Goal: Task Accomplishment & Management: Manage account settings

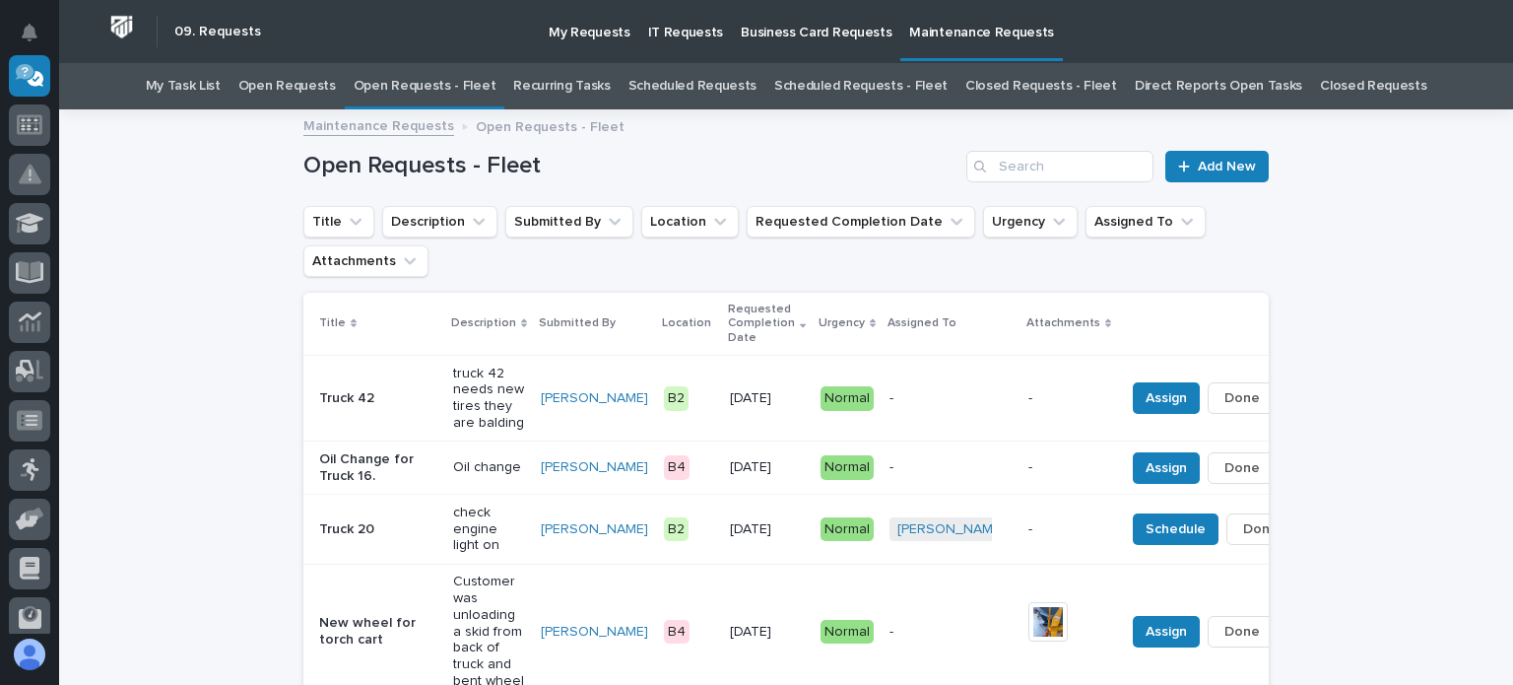
click at [130, 282] on div "Loading... Saving… Loading... Saving… Open Requests - Fleet Add New Title Descr…" at bounding box center [786, 635] width 1454 height 1048
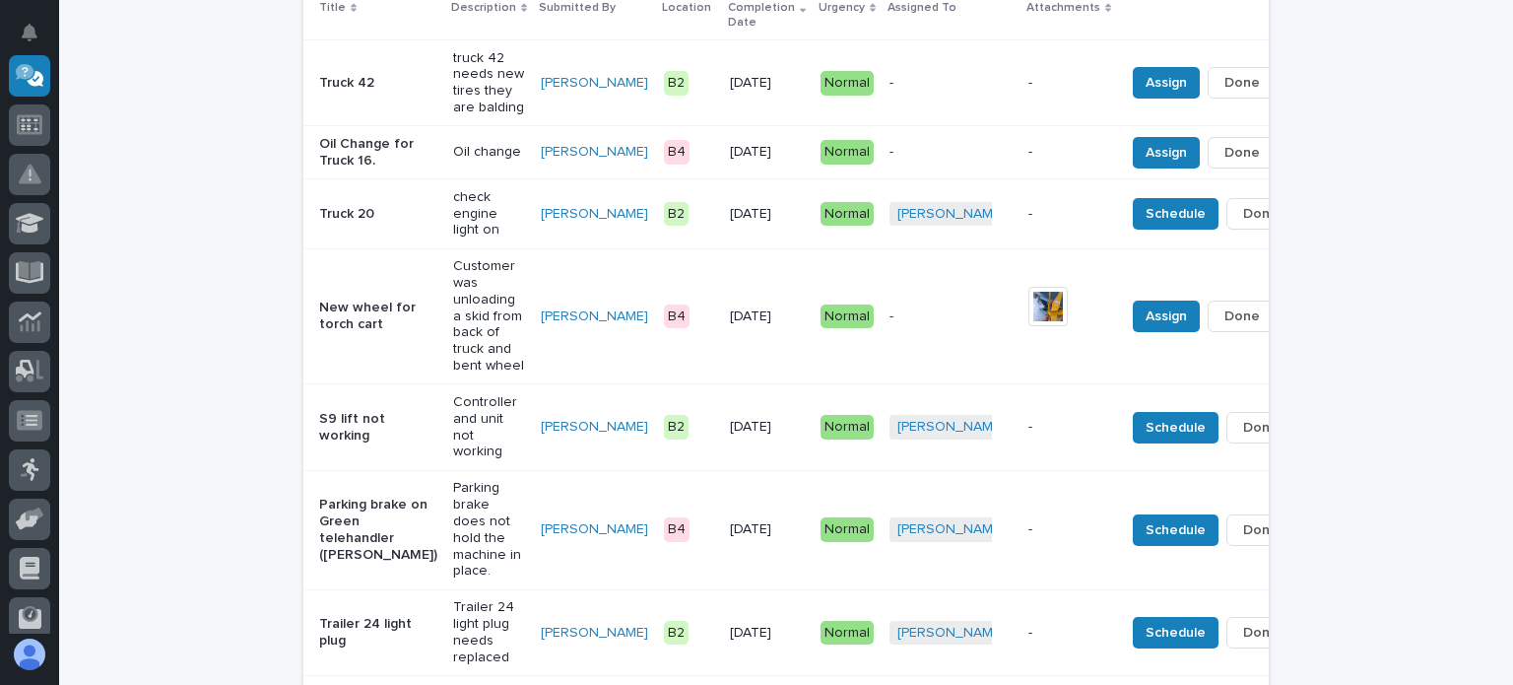
scroll to position [276, 0]
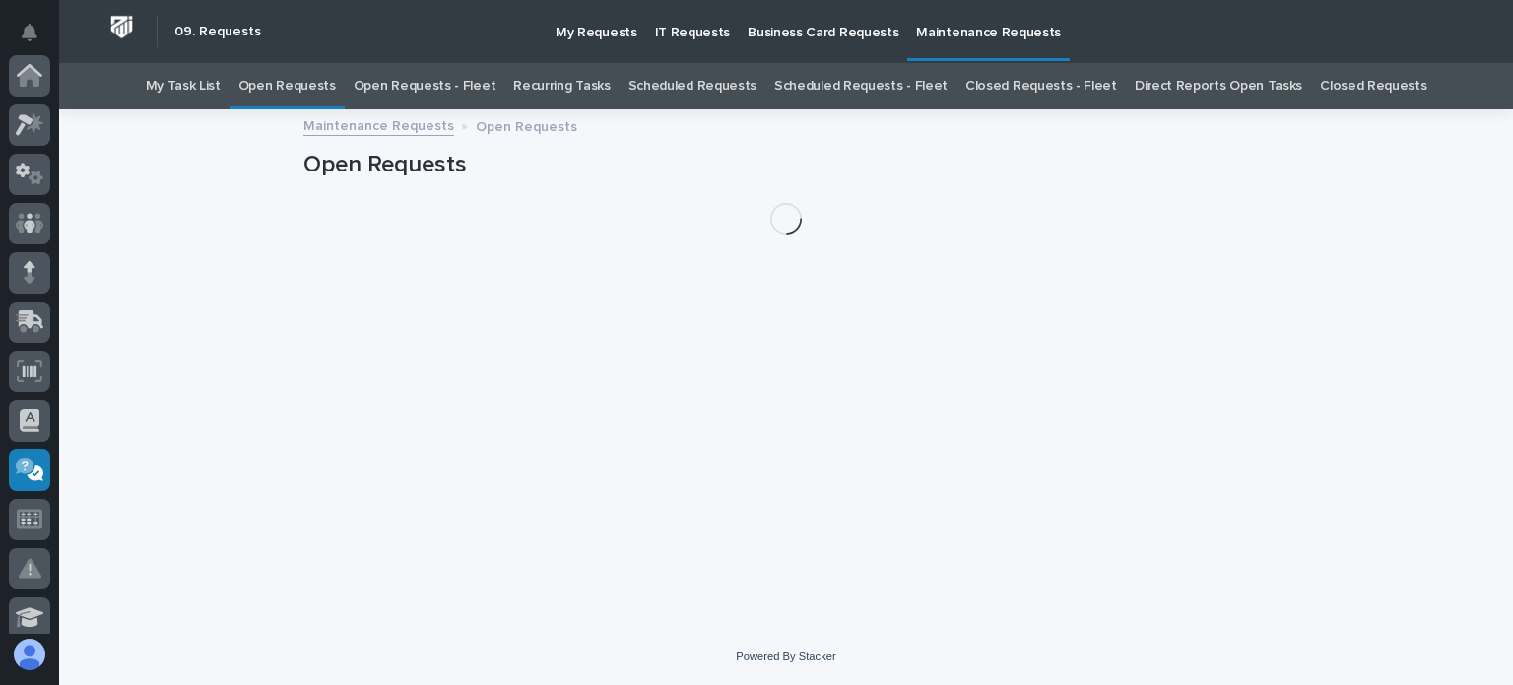
scroll to position [394, 0]
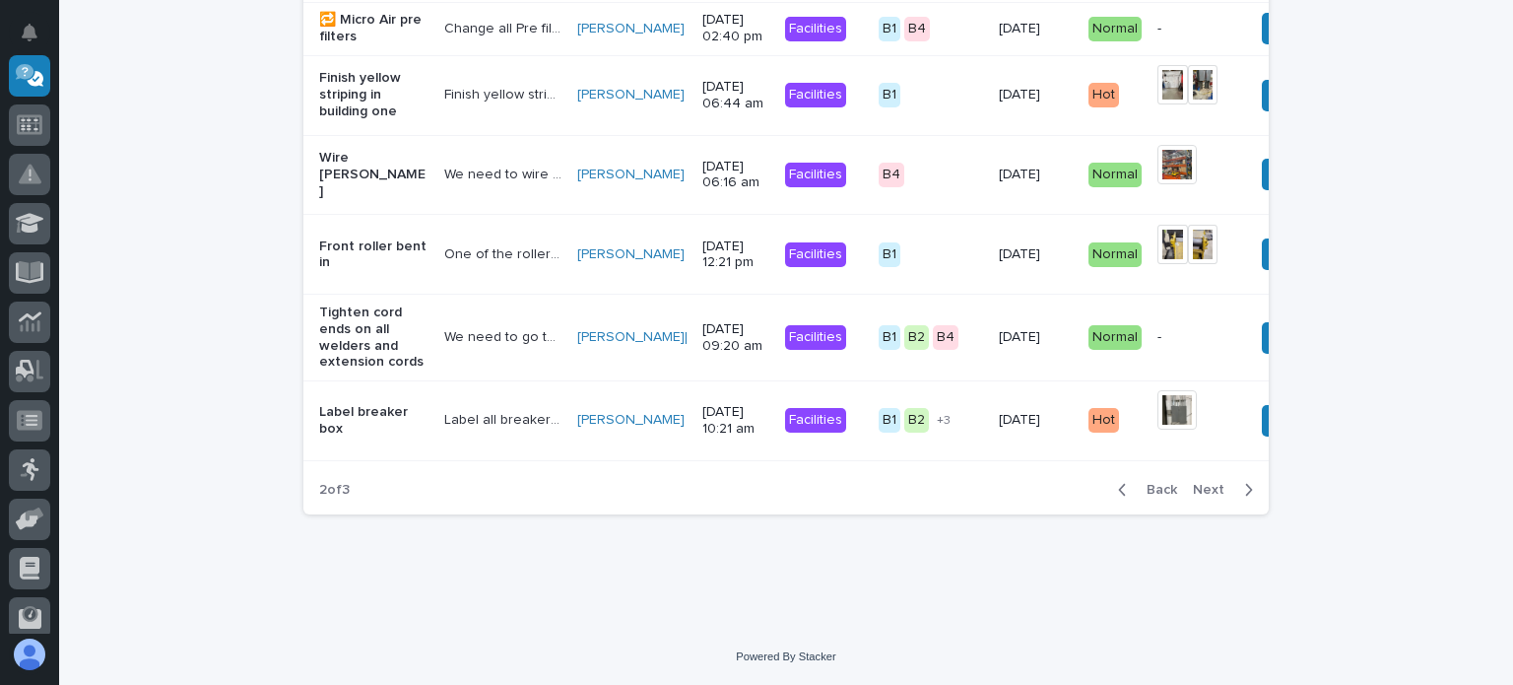
scroll to position [1891, 0]
click at [1155, 498] on span "Back" at bounding box center [1156, 490] width 42 height 18
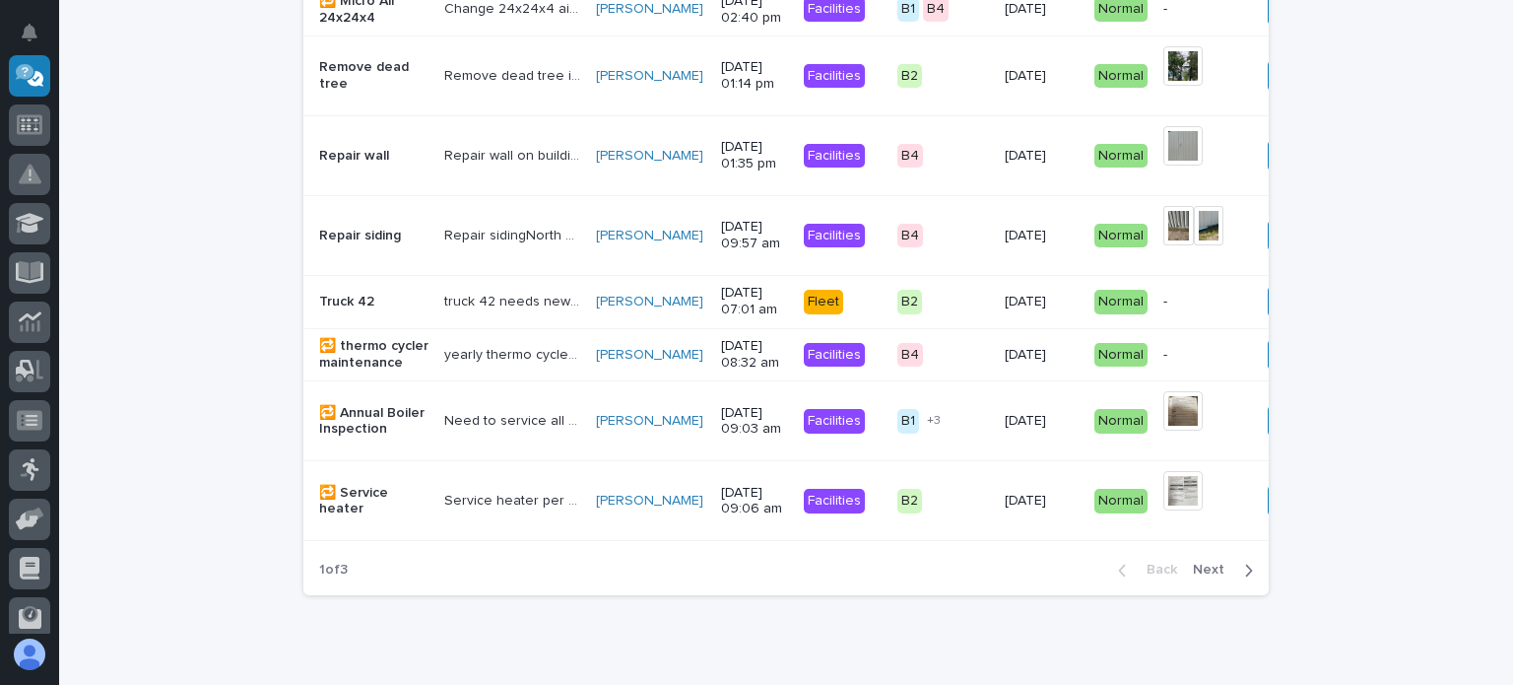
scroll to position [1671, 0]
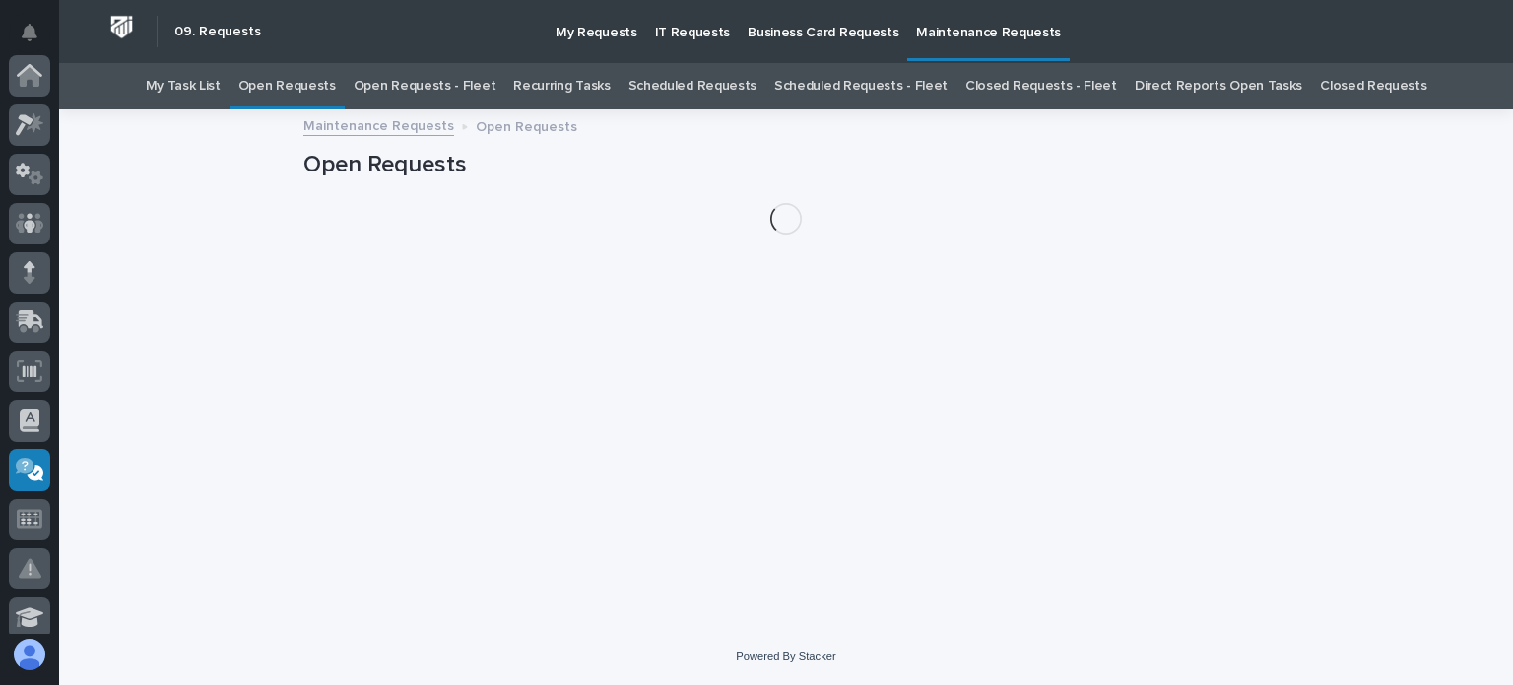
scroll to position [394, 0]
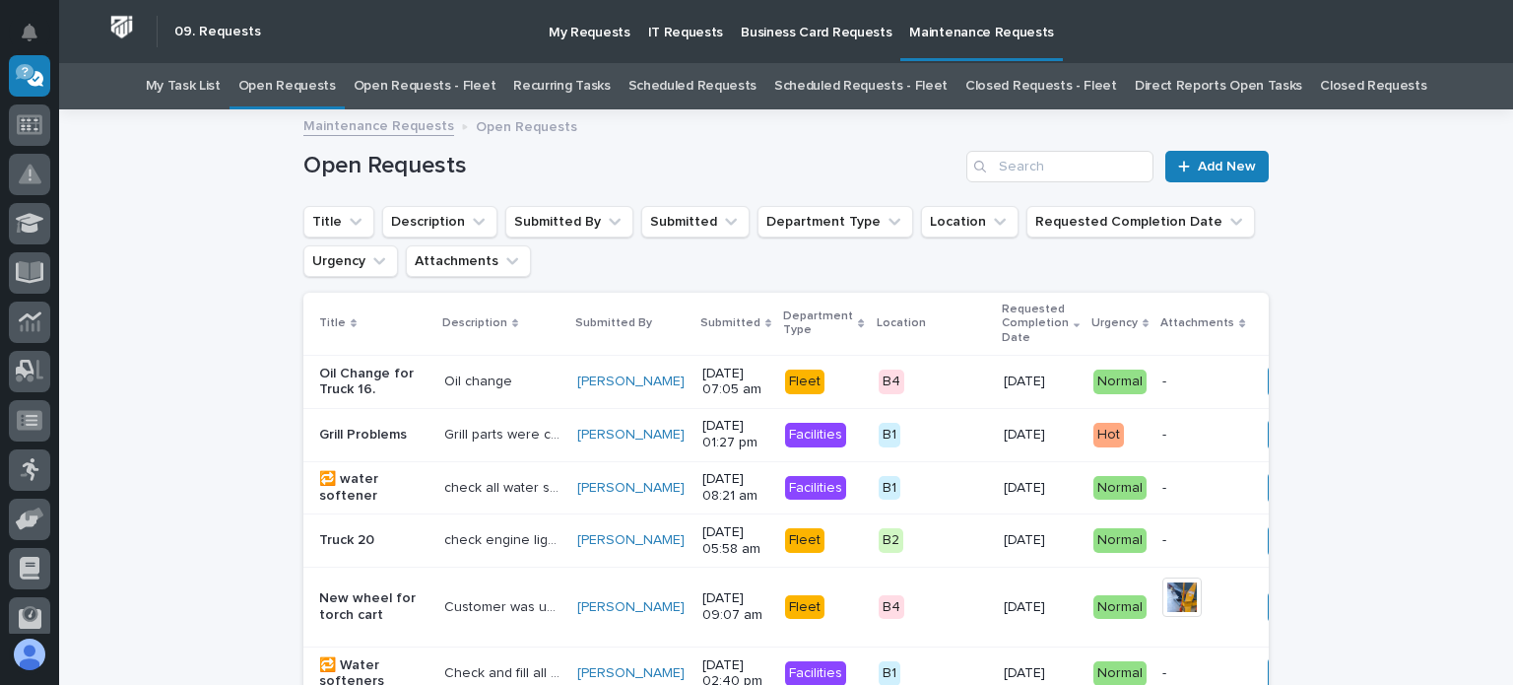
click at [464, 86] on link "Open Requests - Fleet" at bounding box center [425, 86] width 143 height 46
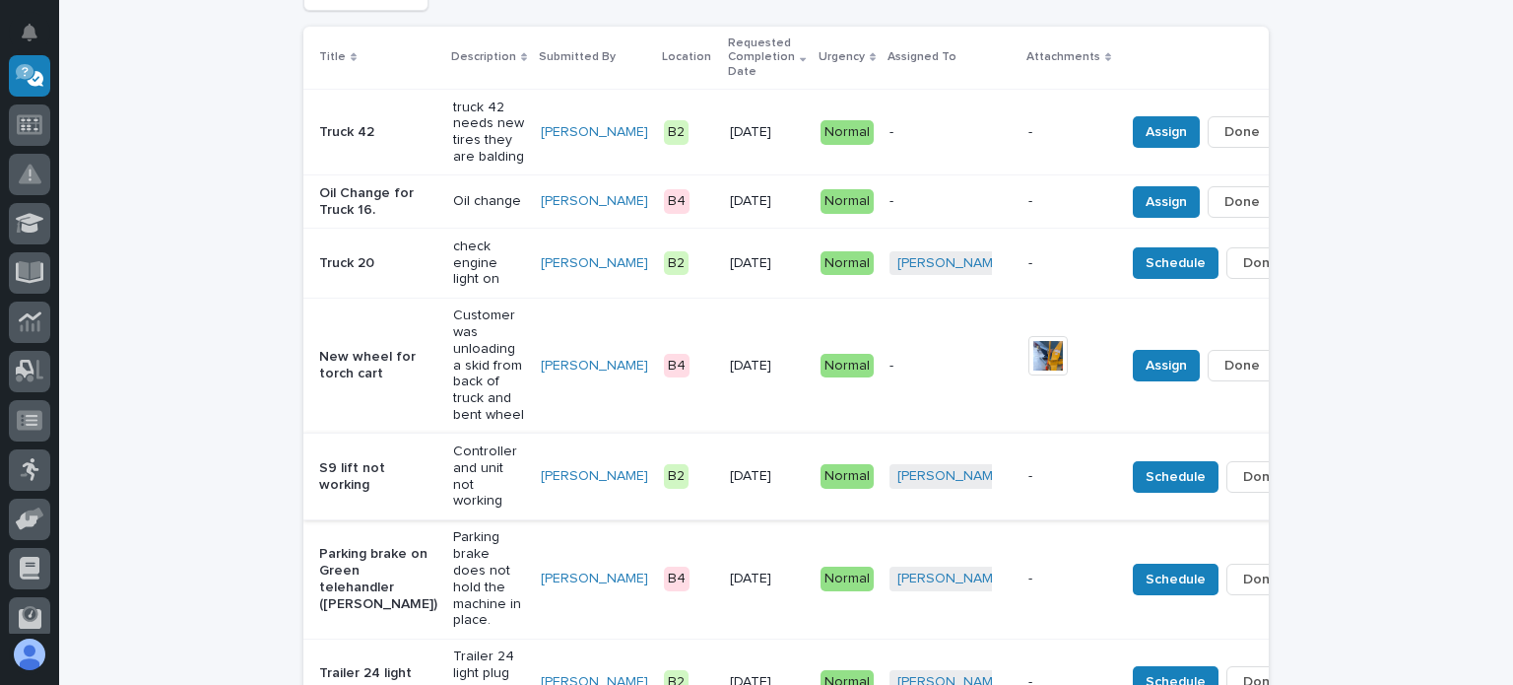
scroll to position [296, 0]
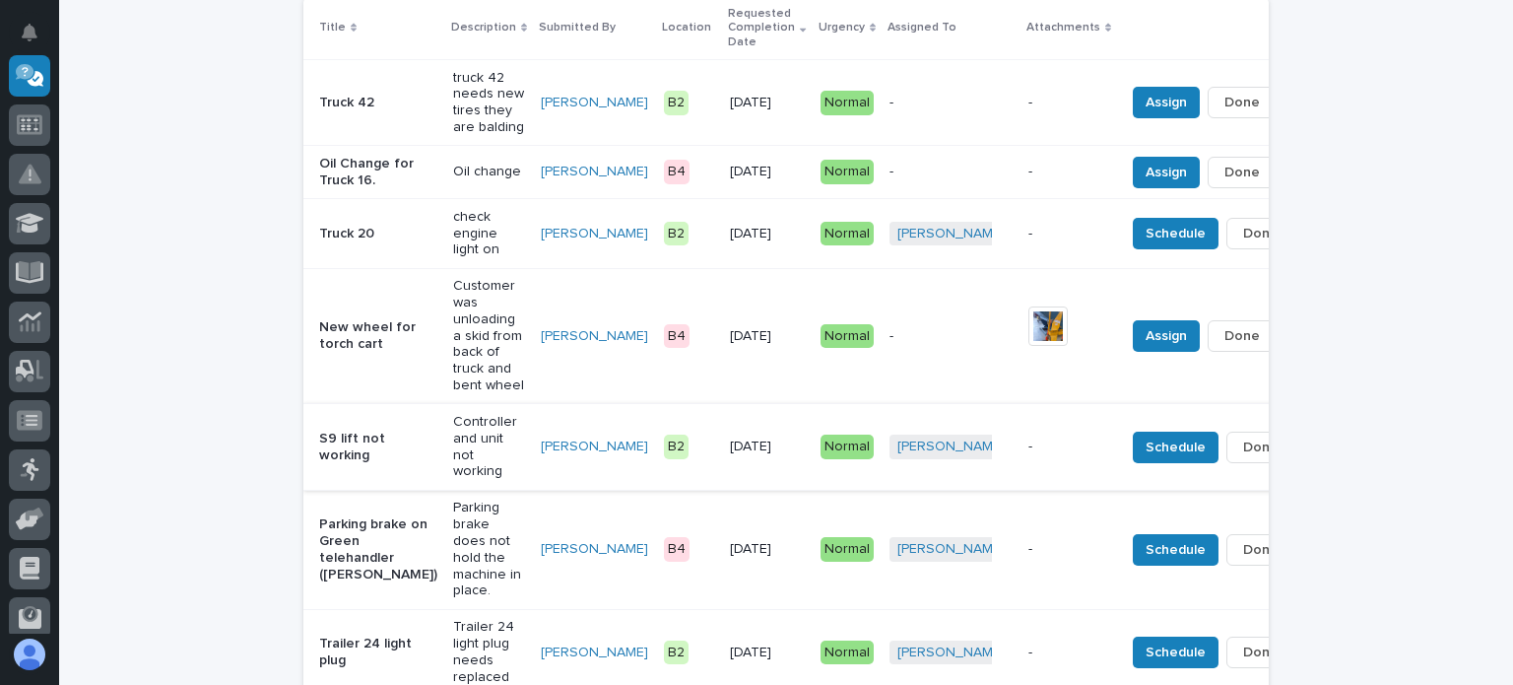
click at [1243, 459] on span "Done" at bounding box center [1260, 447] width 35 height 24
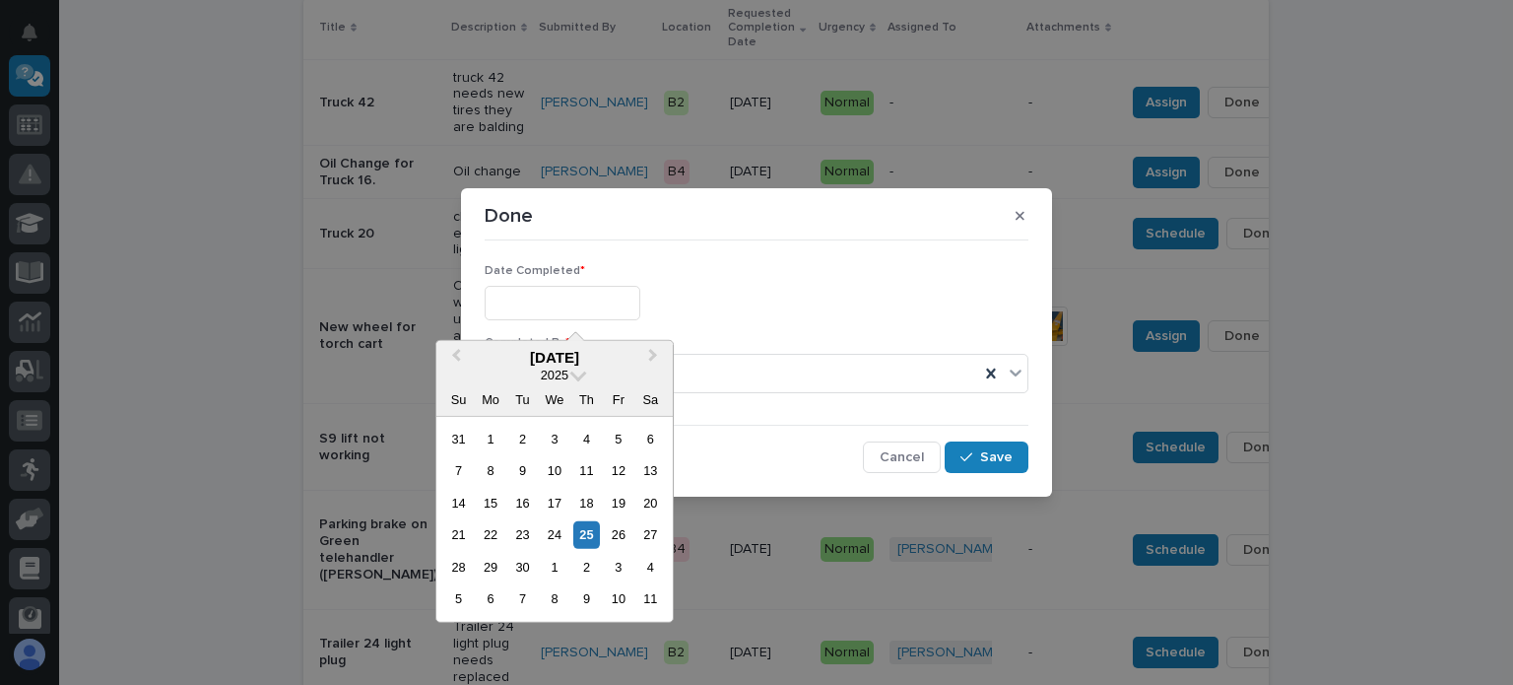
click at [561, 295] on input "text" at bounding box center [563, 303] width 156 height 34
click at [585, 531] on div "25" at bounding box center [586, 534] width 27 height 27
type input "**********"
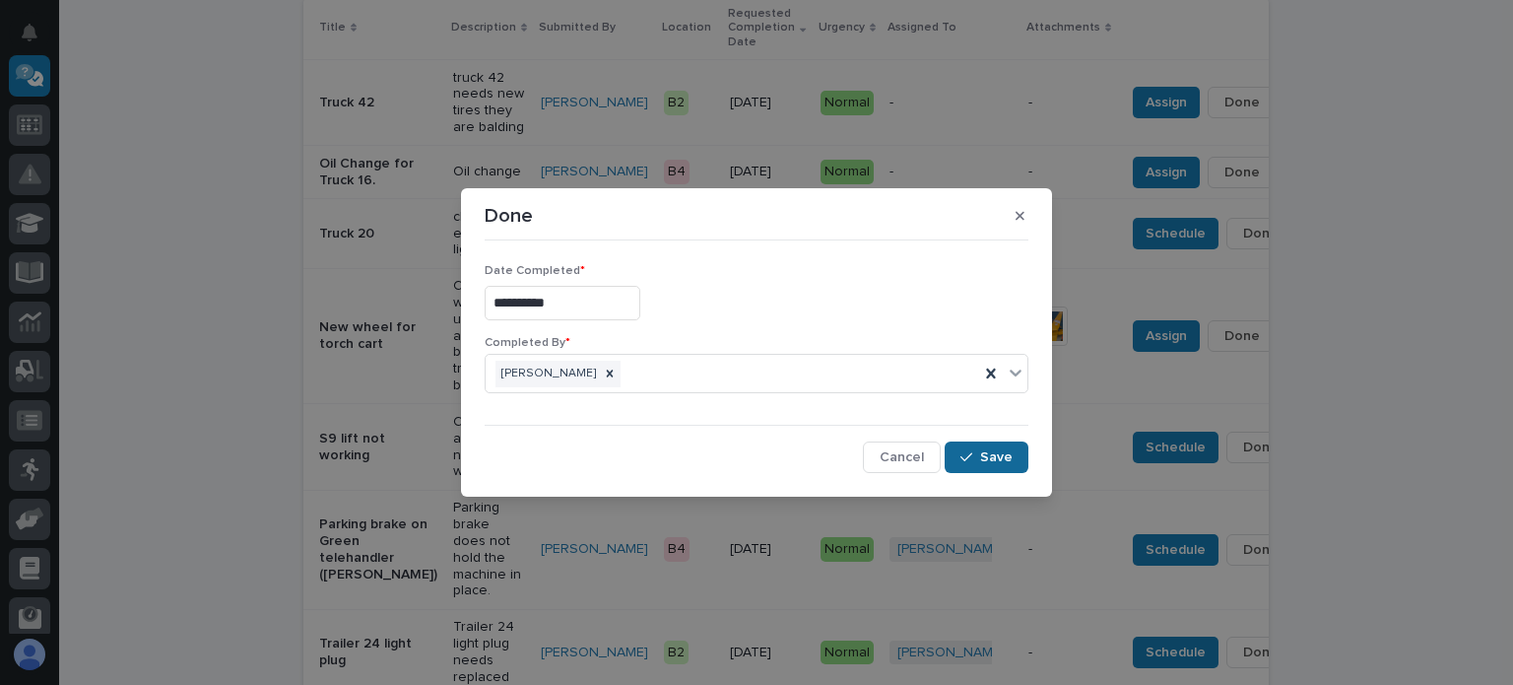
click at [969, 452] on icon "button" at bounding box center [966, 457] width 12 height 14
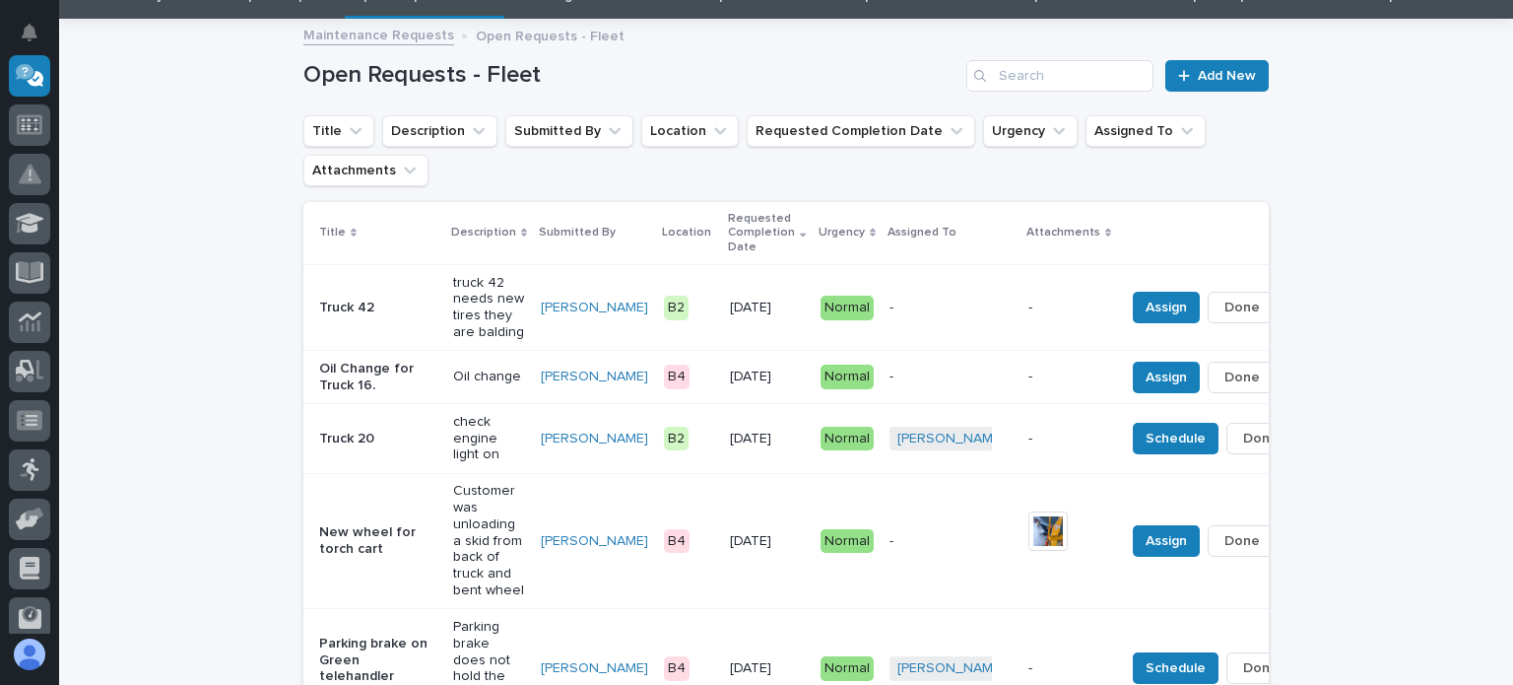
scroll to position [55, 0]
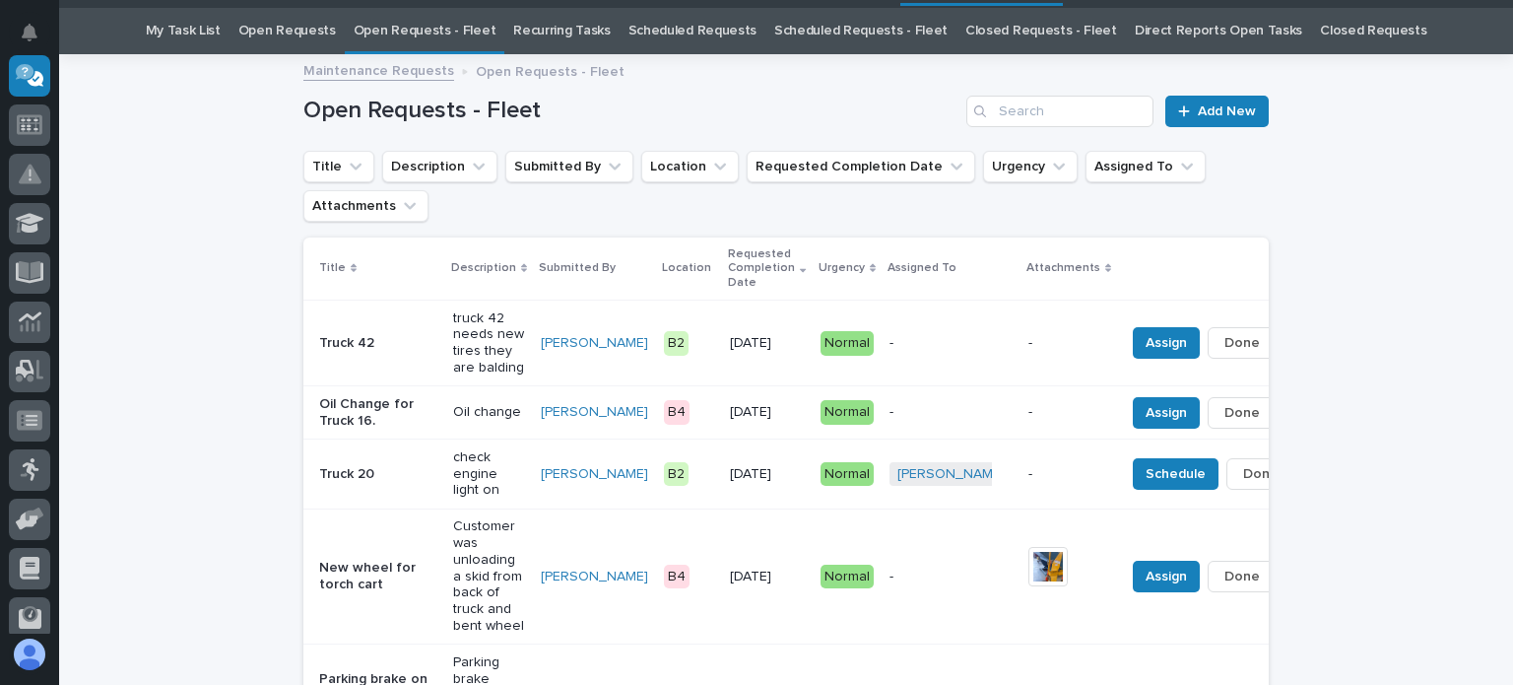
click at [336, 27] on link "Open Requests" at bounding box center [287, 31] width 98 height 46
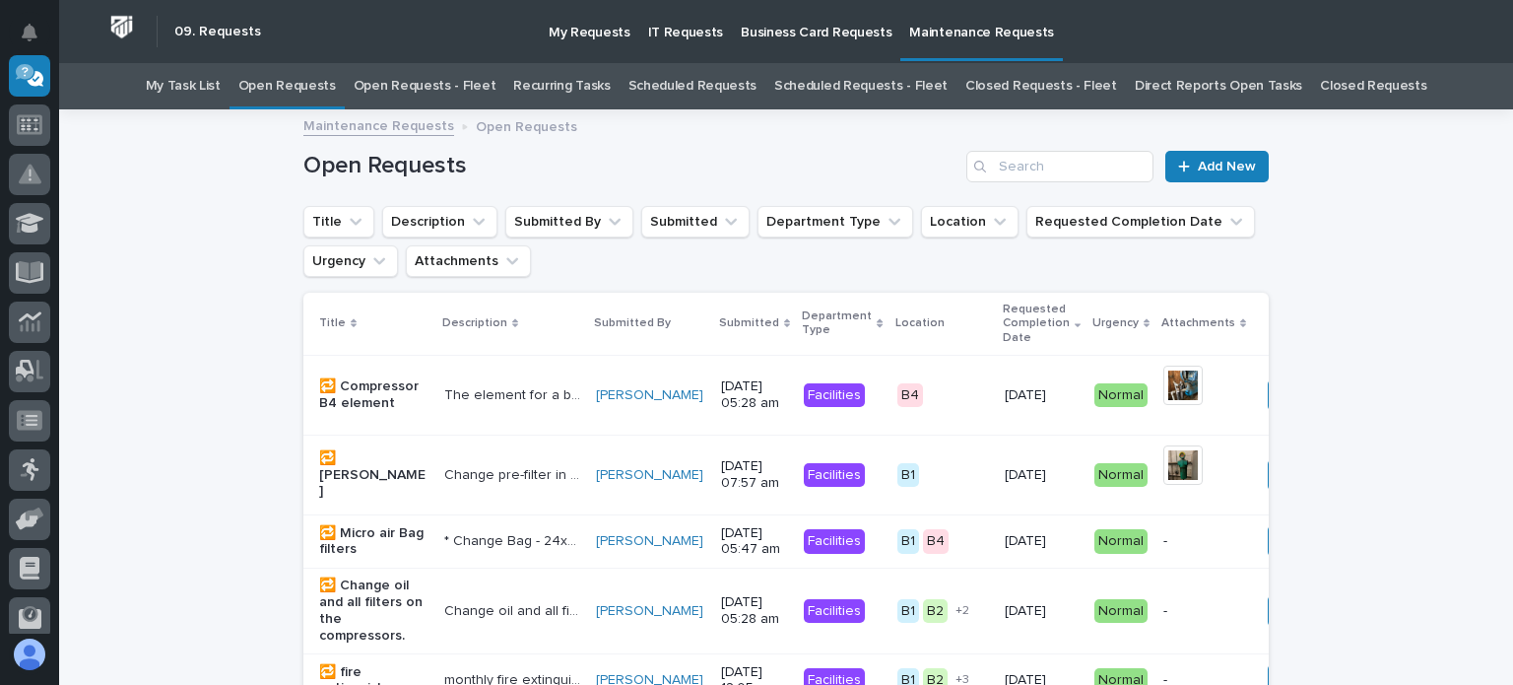
click at [418, 86] on link "Open Requests - Fleet" at bounding box center [425, 86] width 143 height 46
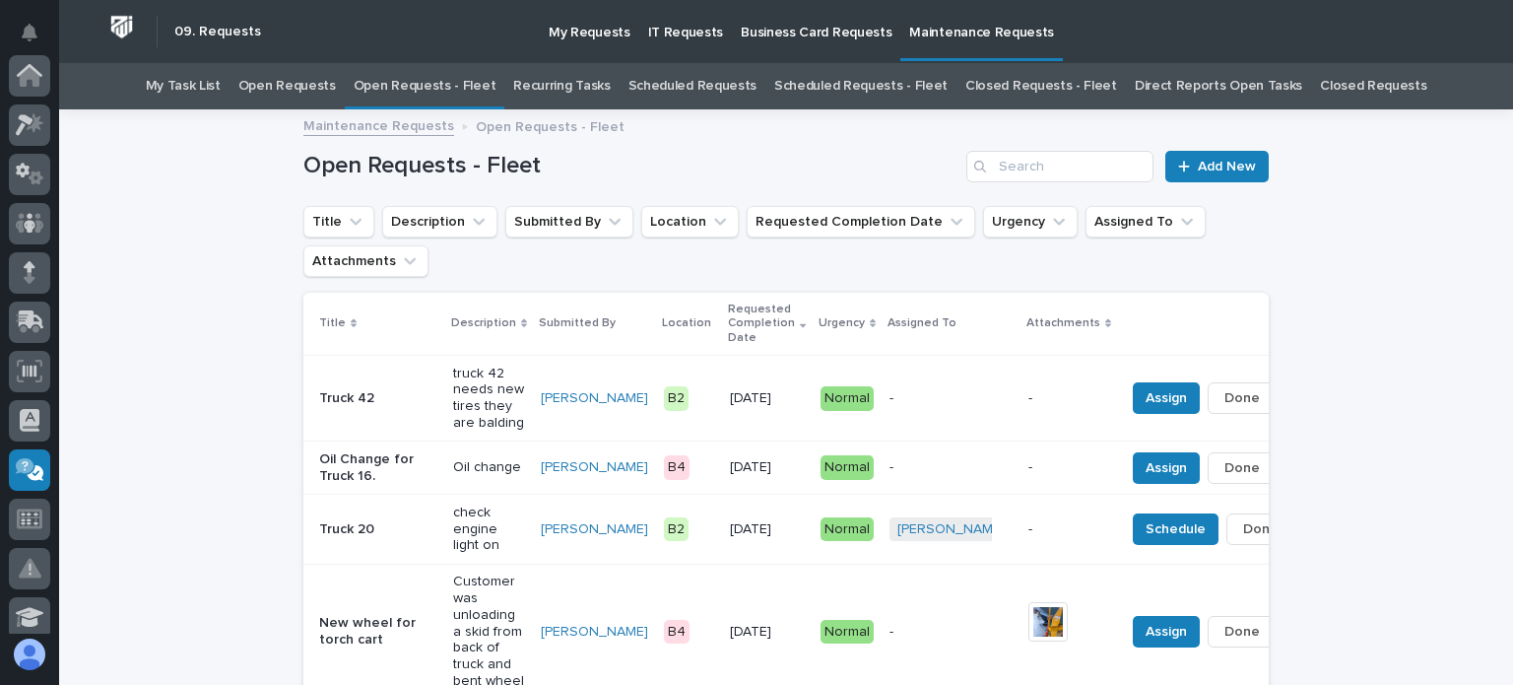
scroll to position [394, 0]
